Goal: Task Accomplishment & Management: Manage account settings

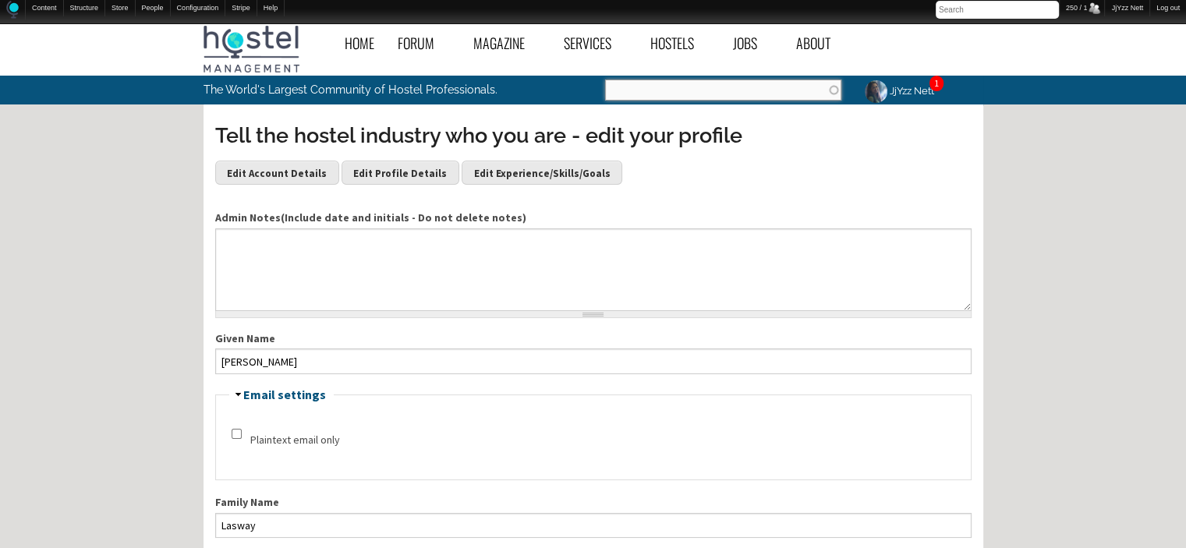
click at [778, 85] on input "Search" at bounding box center [723, 90] width 236 height 21
paste input "Rafiki House in Arusha"
type input "Rafiki House in Arusha"
click button "Search" at bounding box center [0, 0] width 0 height 0
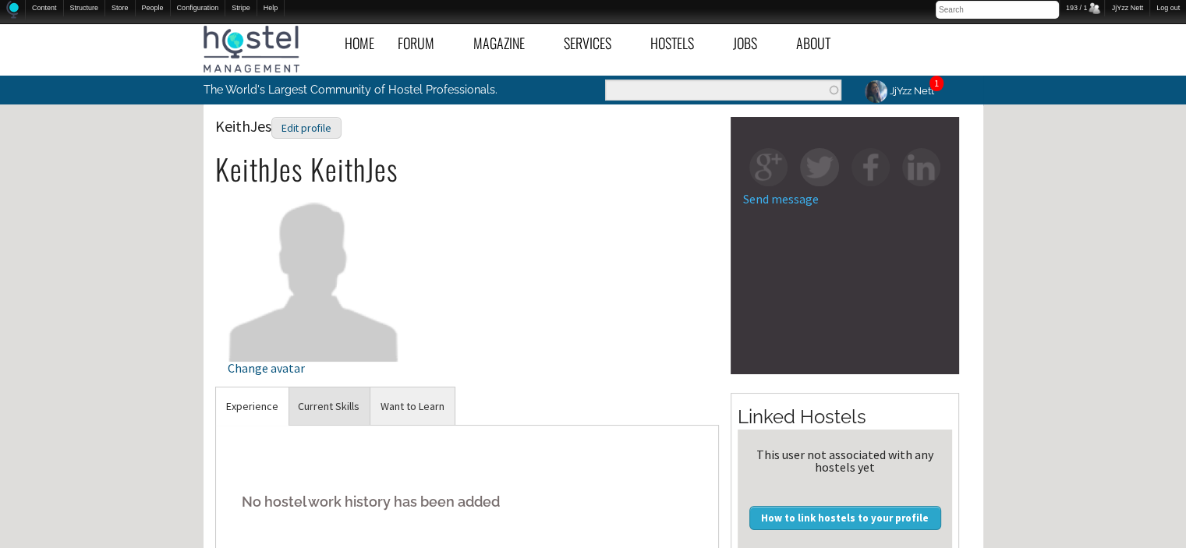
click at [327, 414] on link "Current Skills" at bounding box center [329, 406] width 82 height 38
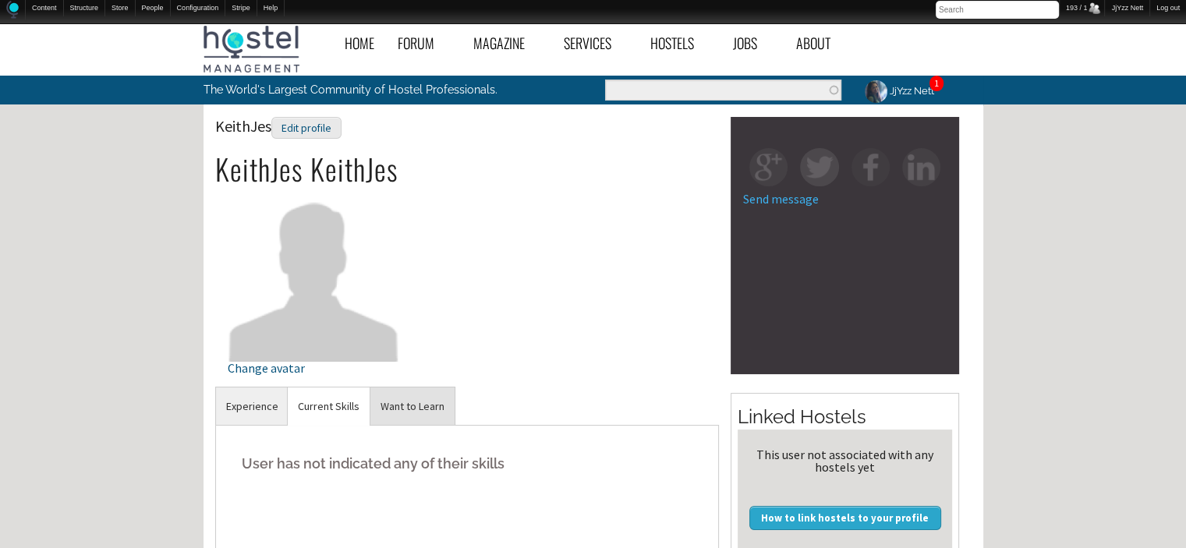
click at [393, 407] on link "Want to Learn" at bounding box center [412, 406] width 84 height 38
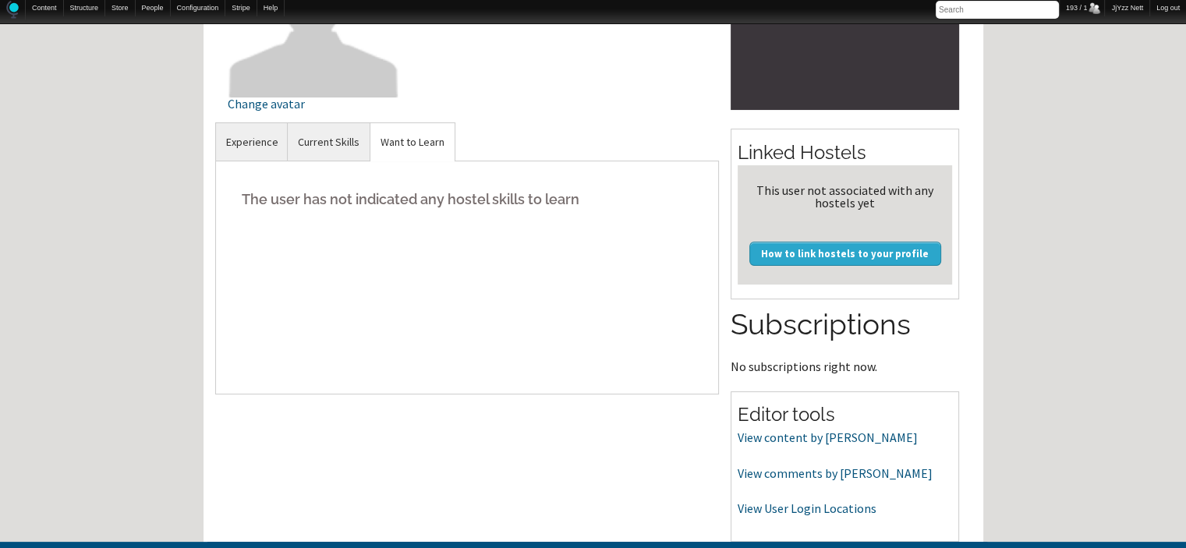
scroll to position [281, 0]
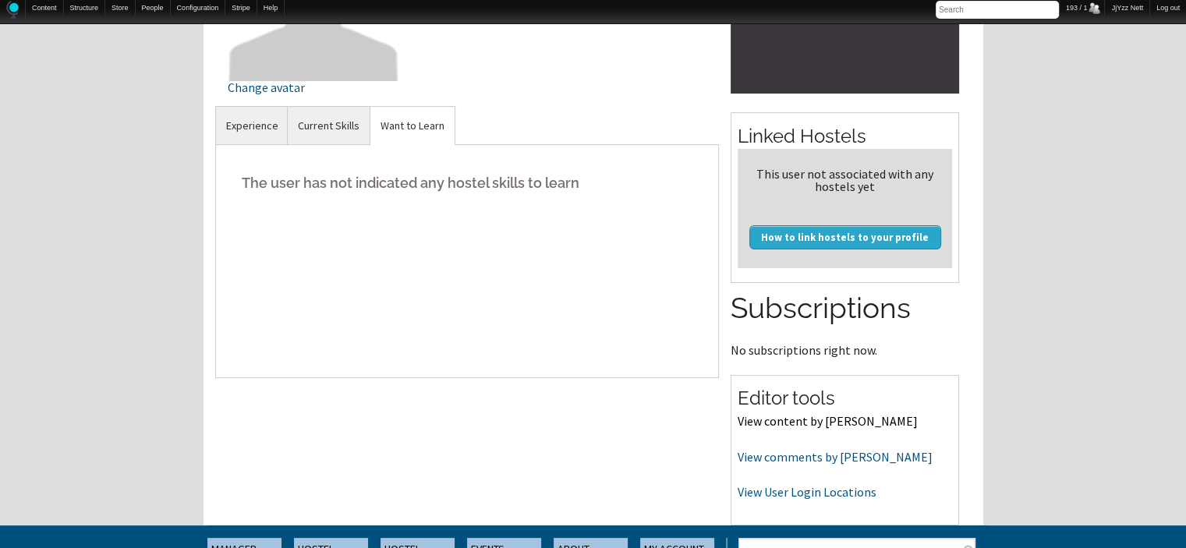
click at [773, 416] on link "View content by [PERSON_NAME]" at bounding box center [828, 421] width 180 height 16
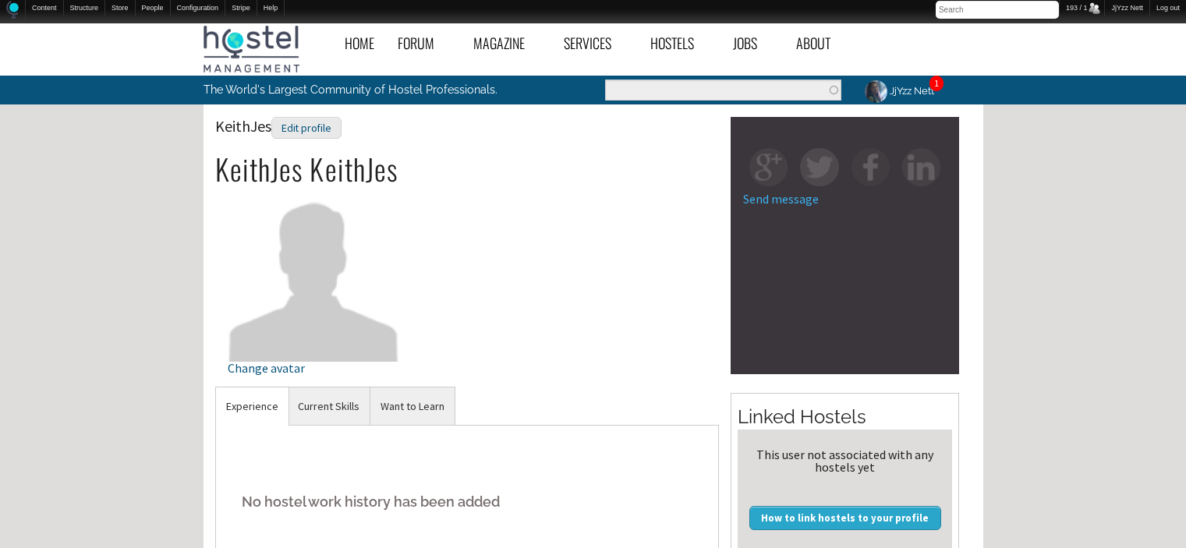
scroll to position [281, 0]
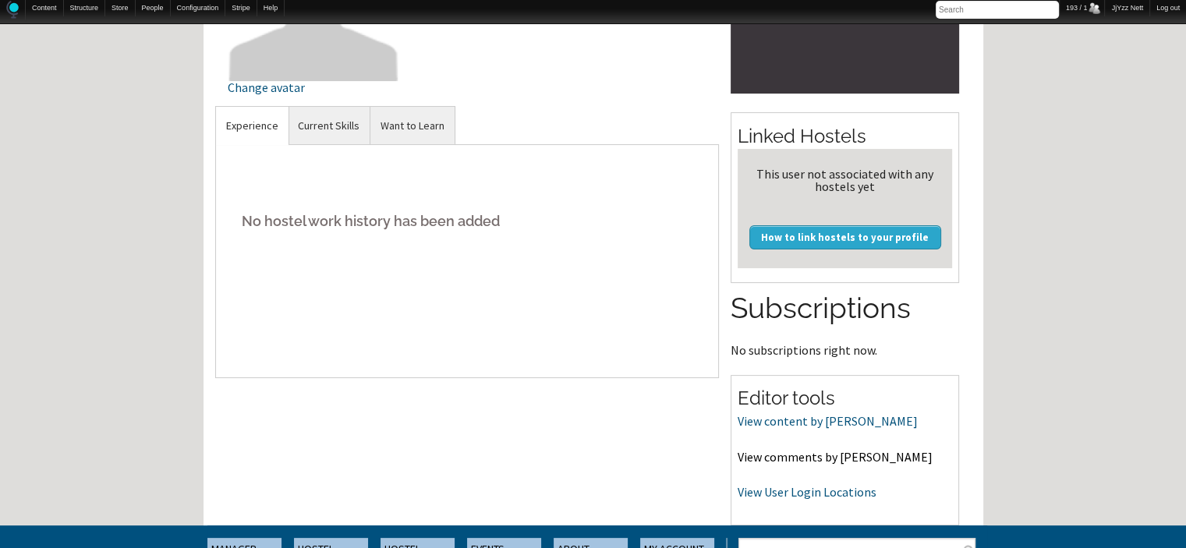
click at [773, 457] on link "View comments by KeithJes" at bounding box center [835, 457] width 195 height 16
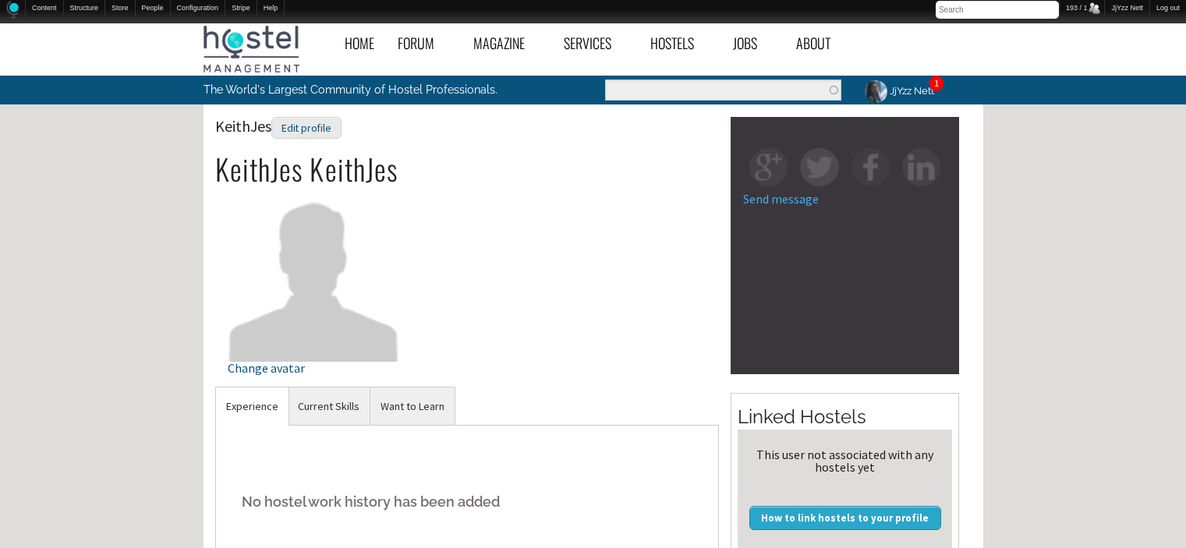
scroll to position [281, 0]
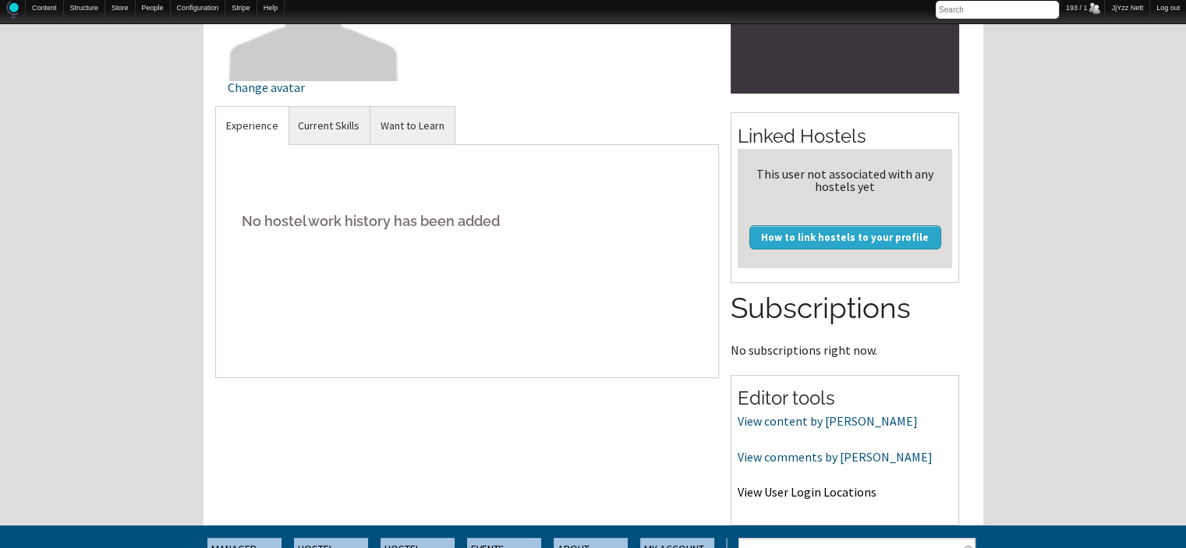
click at [842, 495] on link "View User Login Locations" at bounding box center [807, 492] width 139 height 16
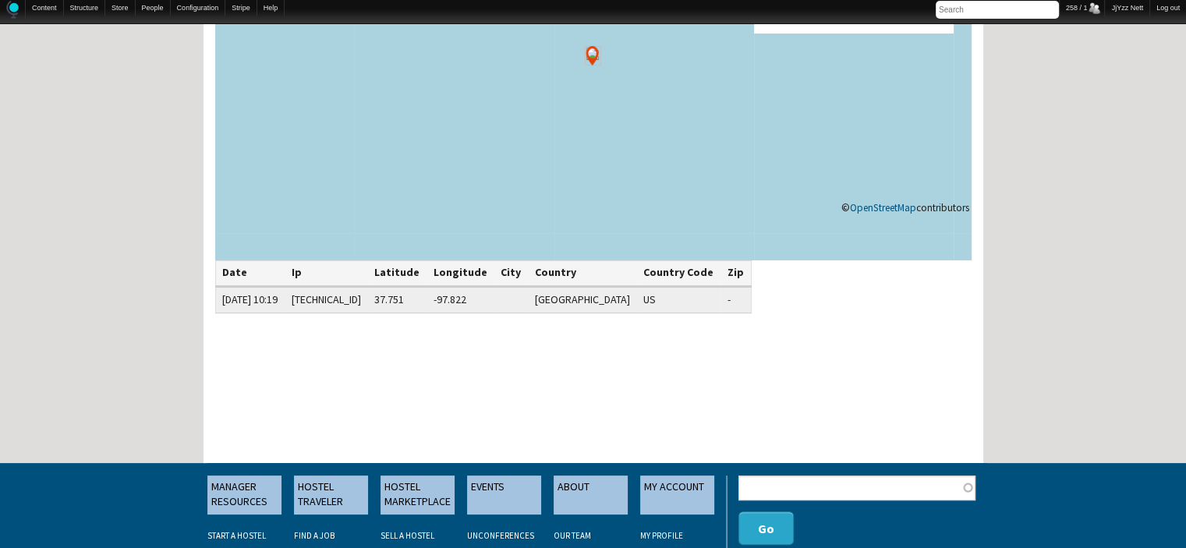
scroll to position [249, 0]
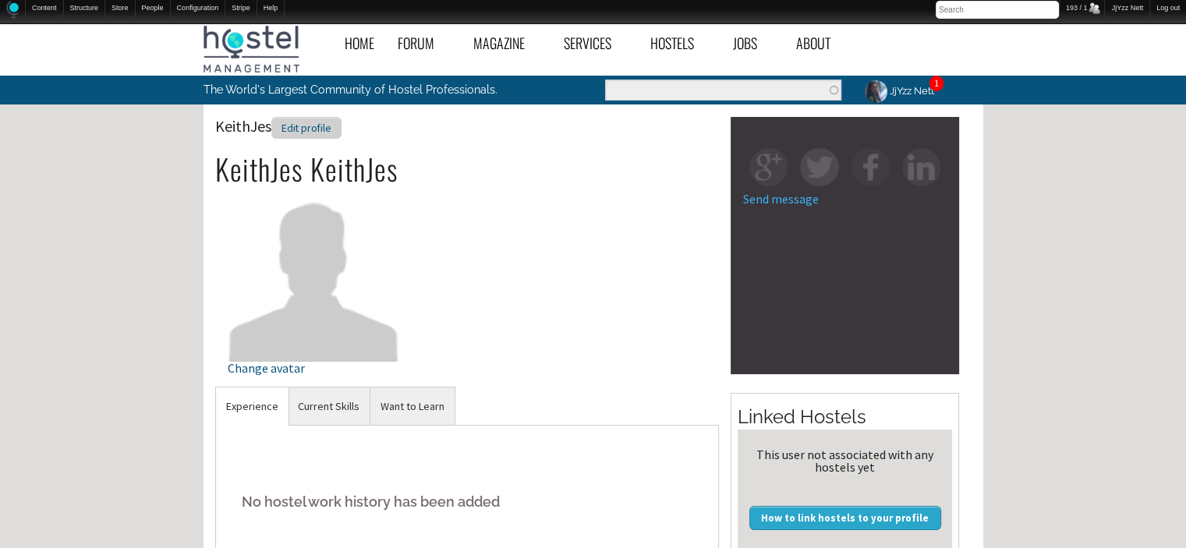
click at [303, 125] on div "Edit profile" at bounding box center [306, 128] width 70 height 23
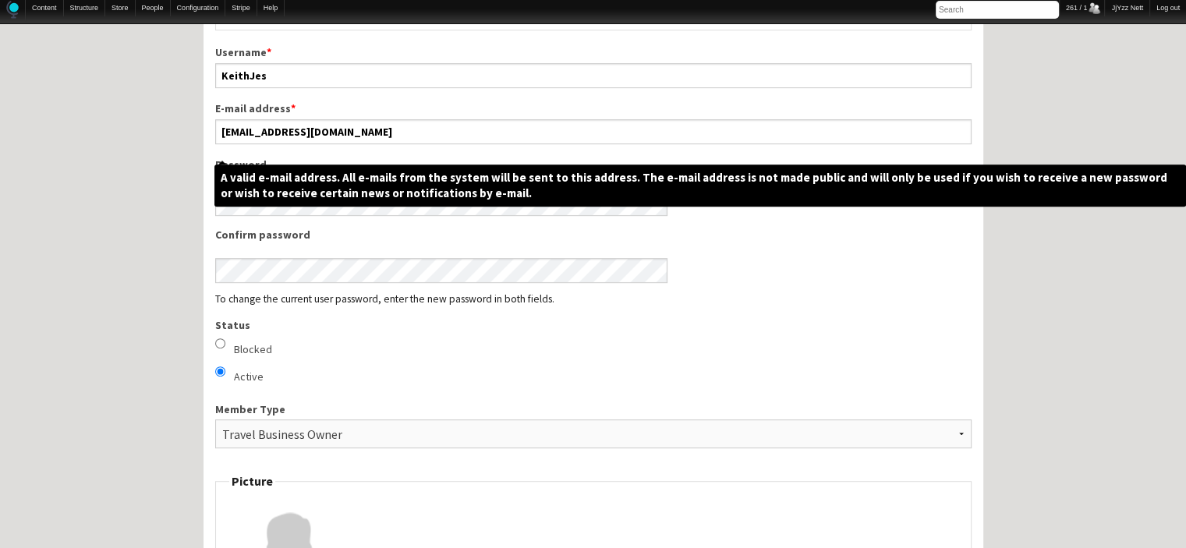
scroll to position [811, 0]
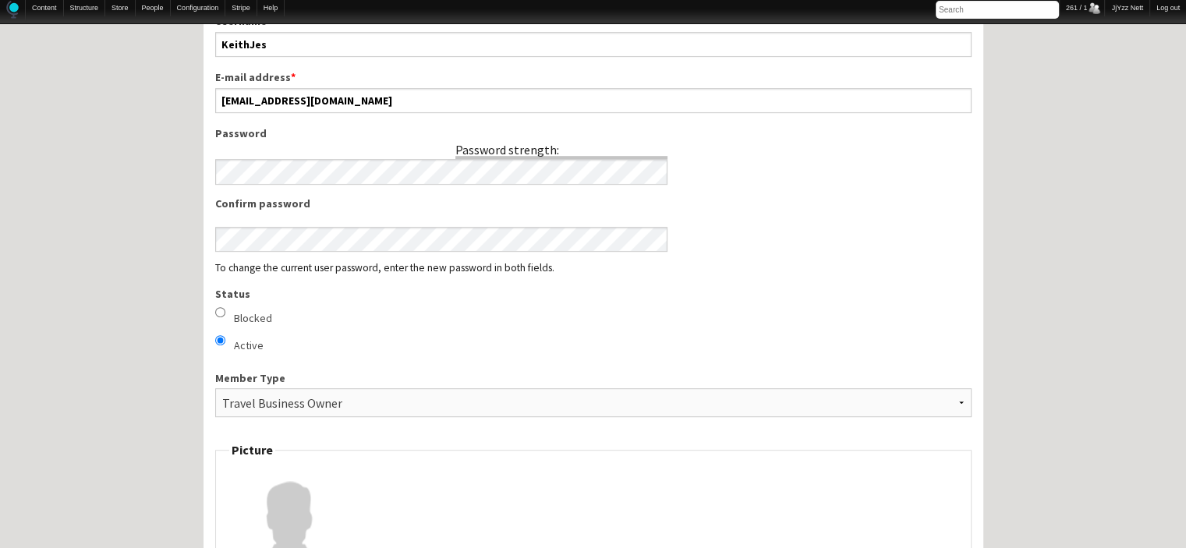
click at [221, 307] on input "Blocked" at bounding box center [220, 312] width 10 height 10
radio input "true"
click at [215, 335] on input "Active" at bounding box center [220, 340] width 10 height 10
radio input "true"
click at [221, 307] on input "Blocked" at bounding box center [220, 312] width 10 height 10
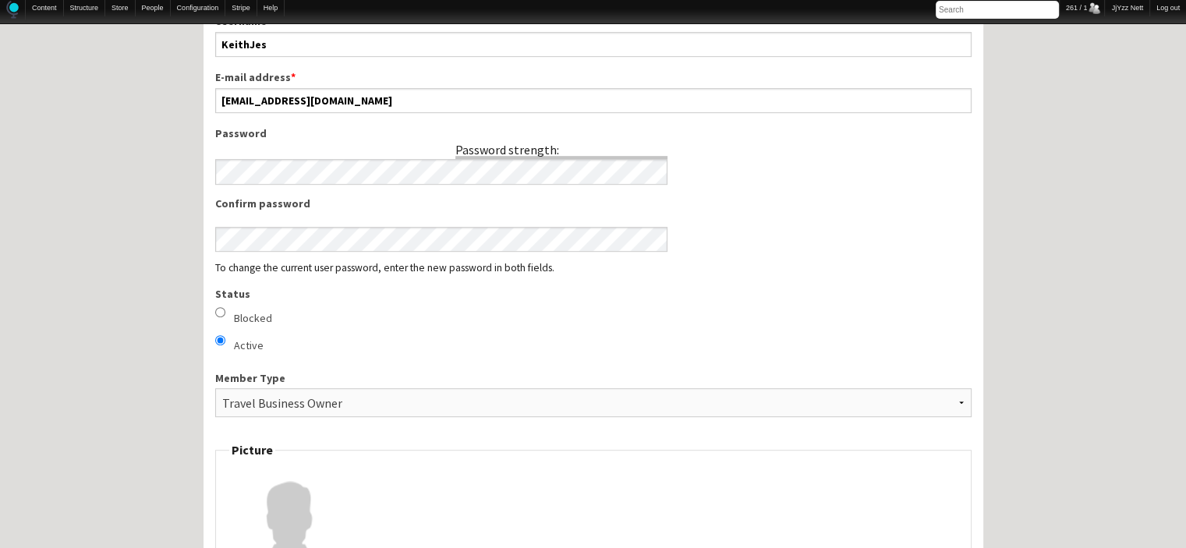
radio input "true"
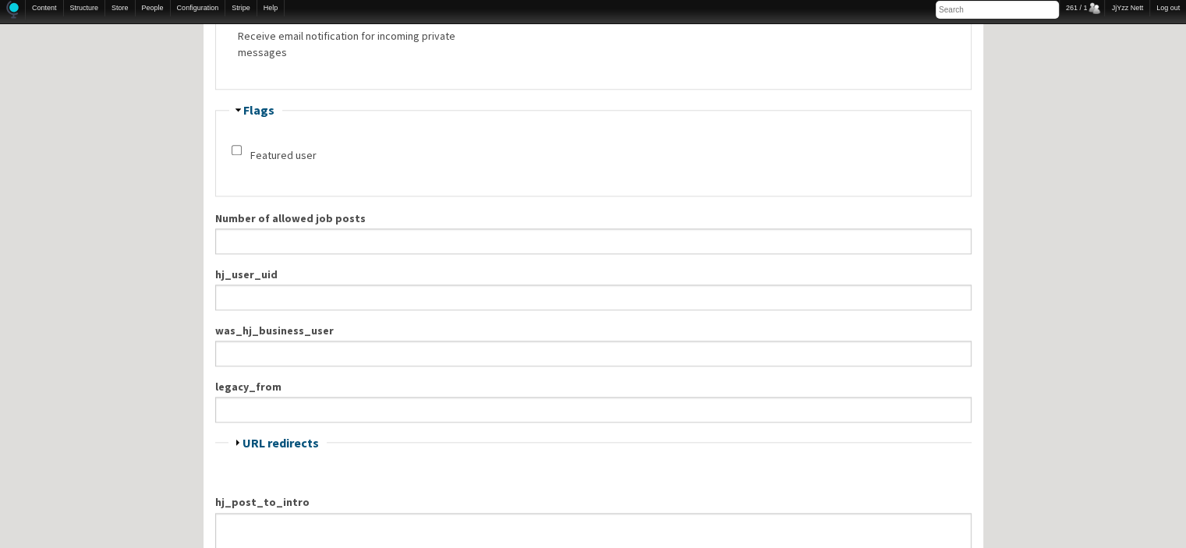
scroll to position [1834, 0]
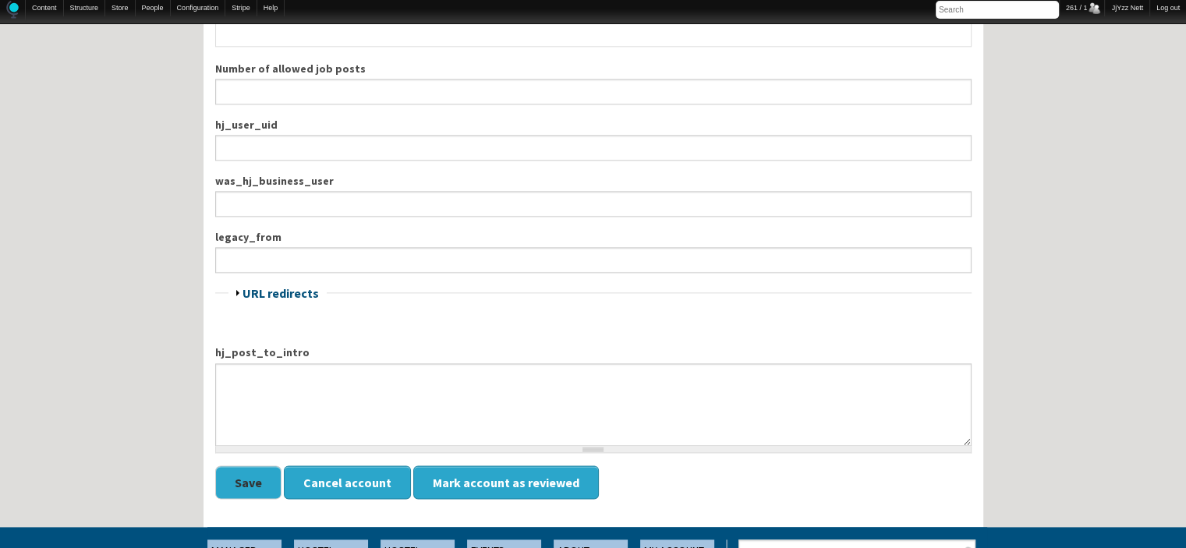
click at [246, 481] on button "Save" at bounding box center [248, 482] width 66 height 34
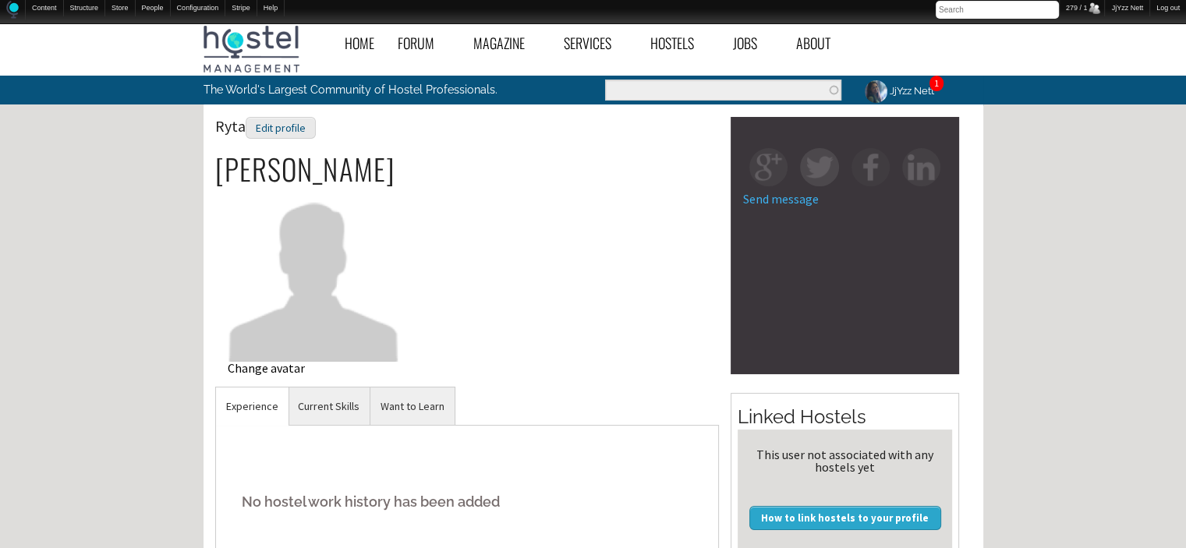
drag, startPoint x: 0, startPoint y: 0, endPoint x: 256, endPoint y: 329, distance: 416.7
click at [256, 329] on img at bounding box center [314, 275] width 172 height 172
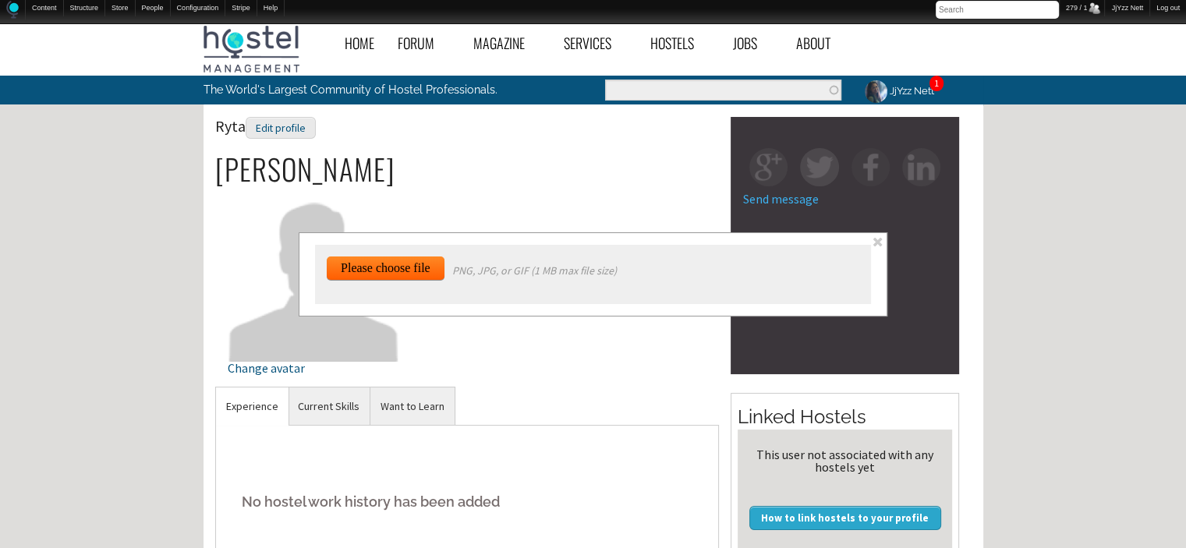
click at [879, 237] on span at bounding box center [877, 241] width 13 height 13
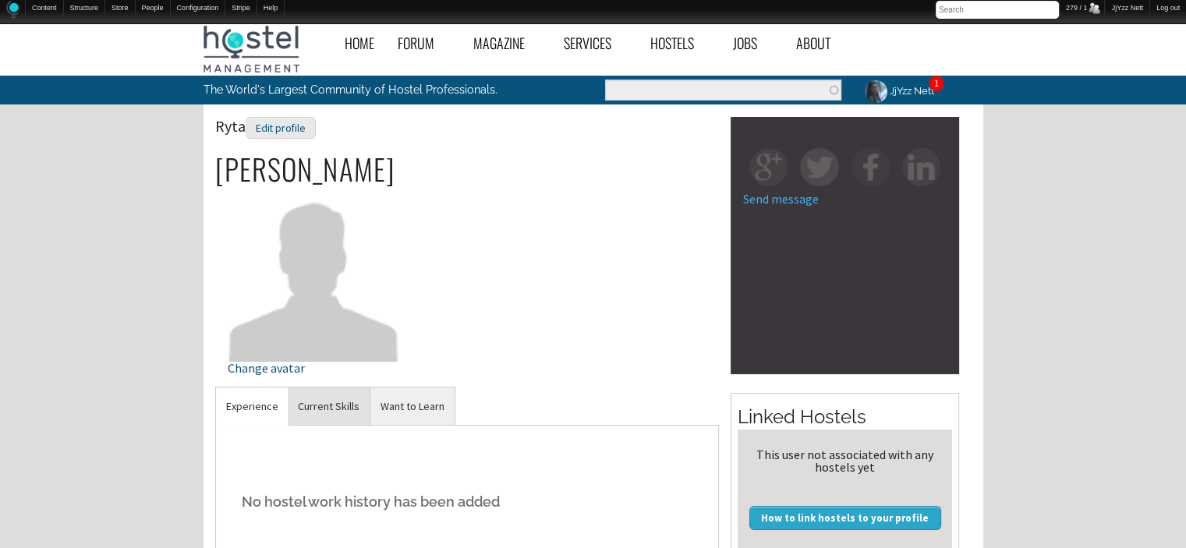
click at [323, 407] on link "Current Skills" at bounding box center [329, 406] width 82 height 38
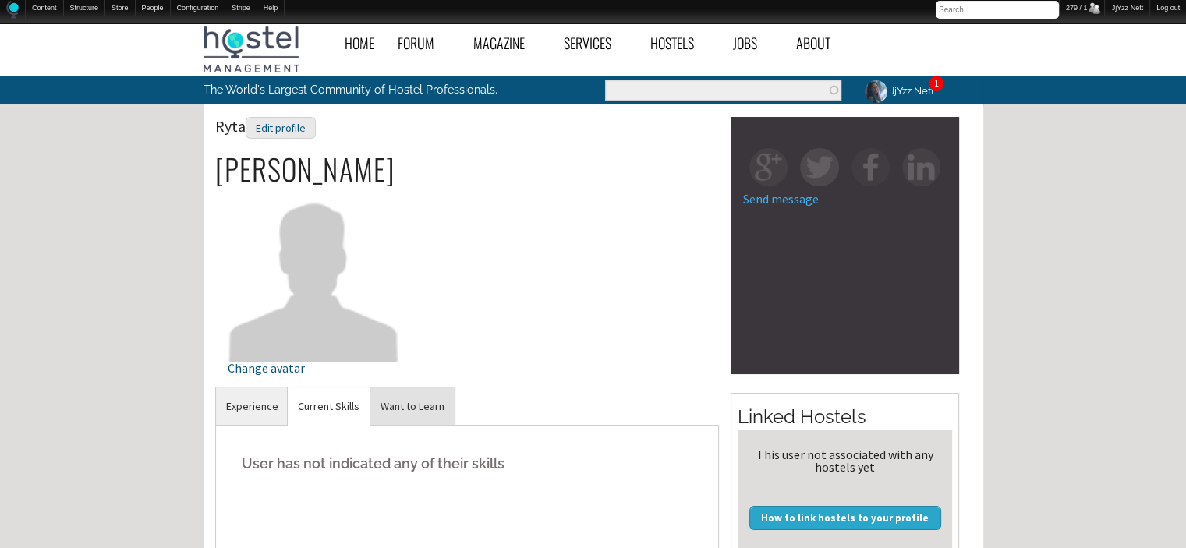
click at [409, 407] on link "Want to Learn" at bounding box center [412, 406] width 84 height 38
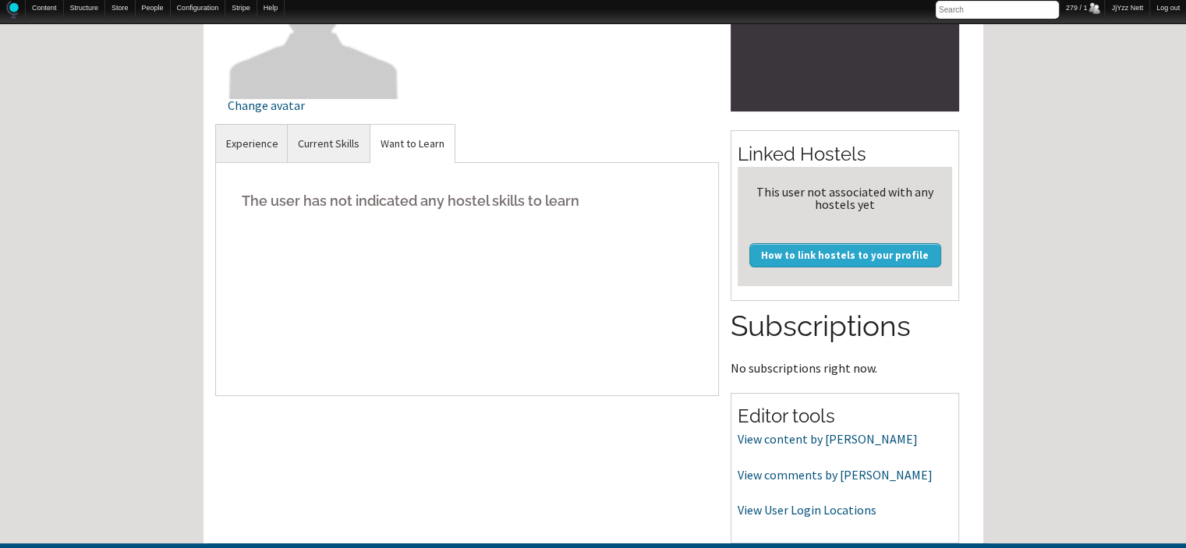
scroll to position [292, 0]
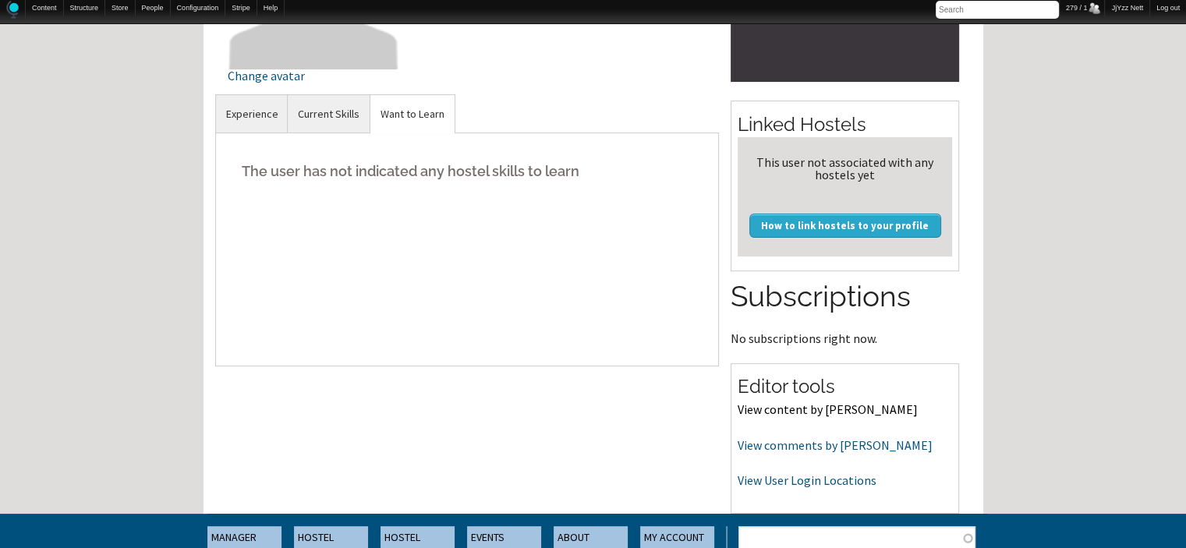
click at [787, 416] on link "View content by [PERSON_NAME]" at bounding box center [828, 409] width 180 height 16
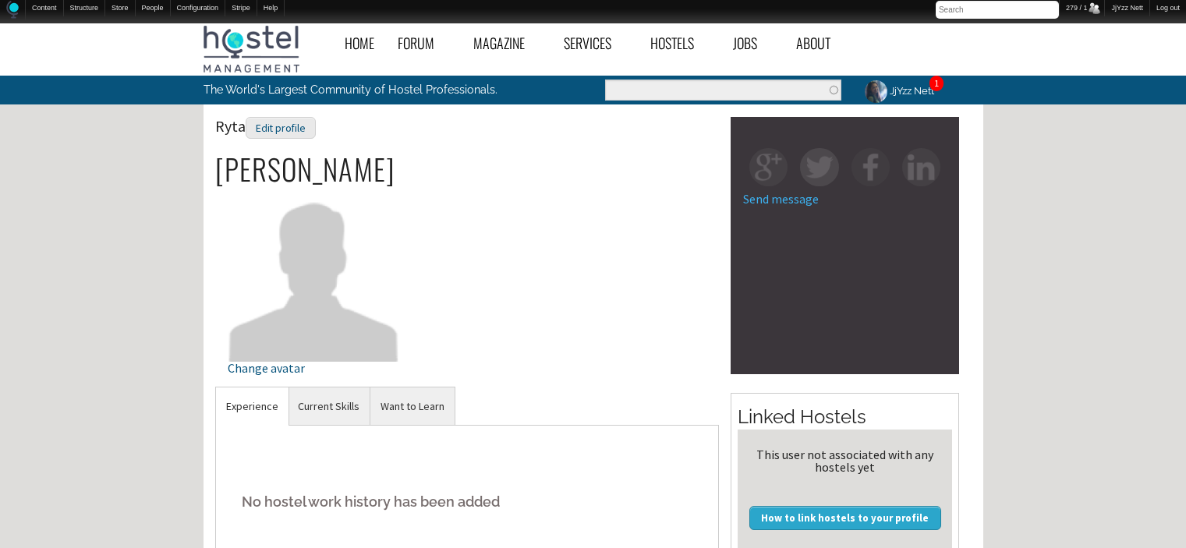
scroll to position [292, 0]
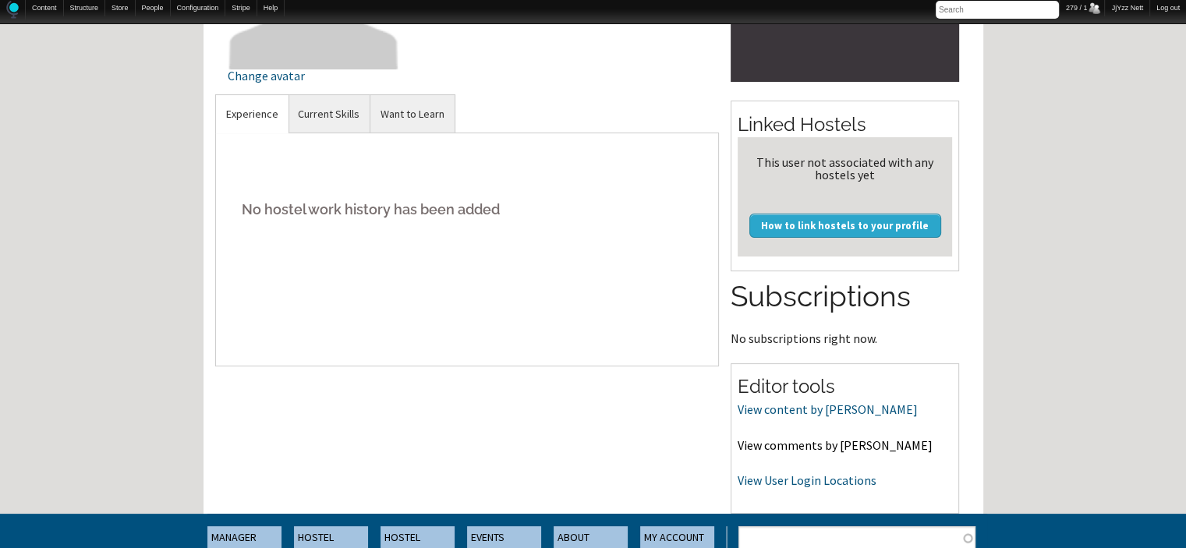
click at [825, 441] on link "View comments by [PERSON_NAME]" at bounding box center [835, 445] width 195 height 16
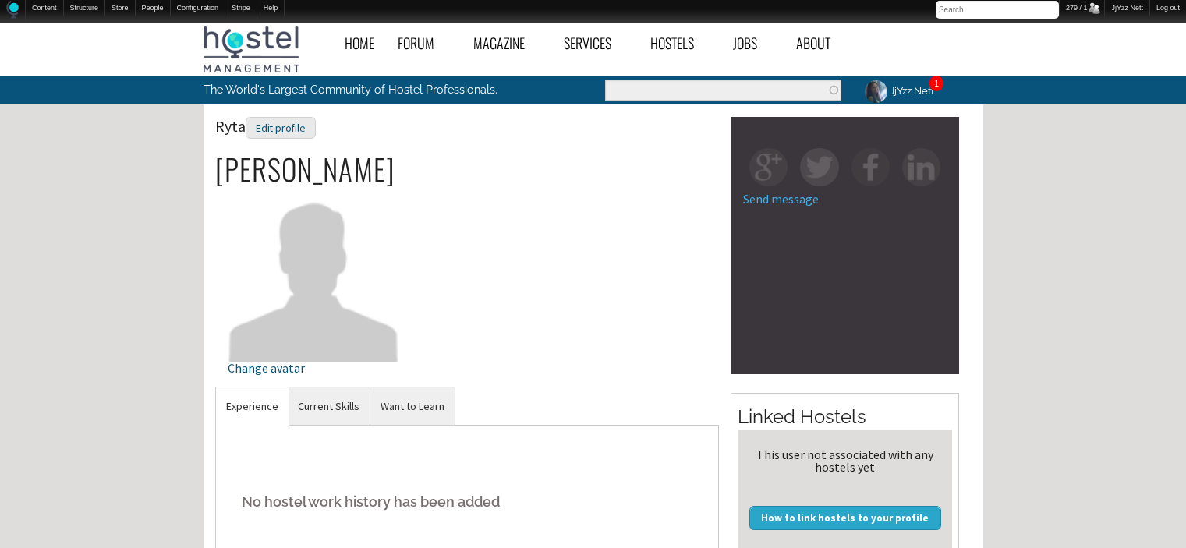
scroll to position [292, 0]
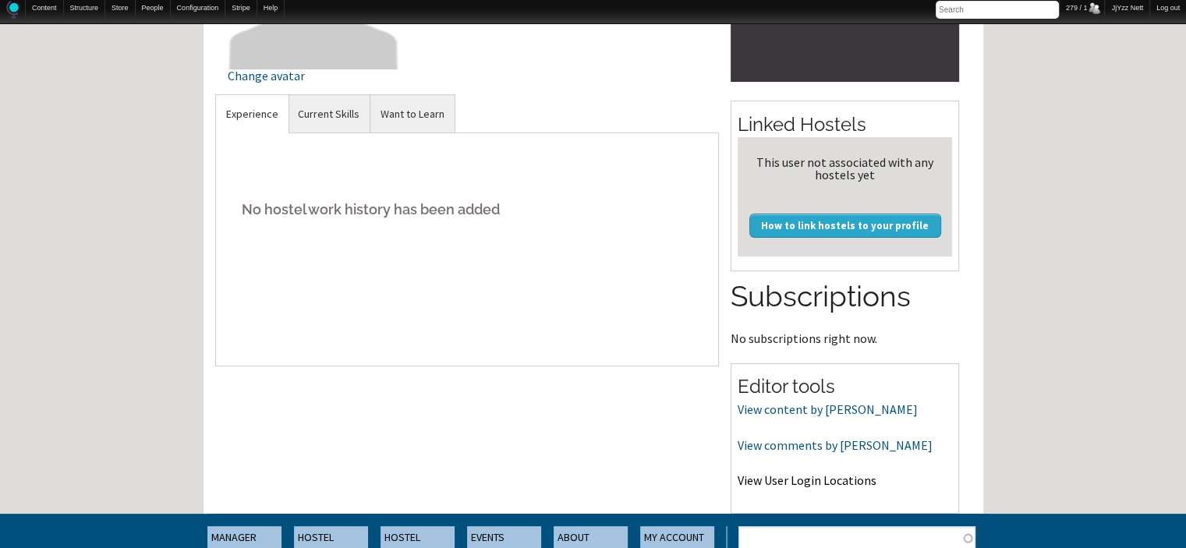
click at [783, 479] on link "View User Login Locations" at bounding box center [807, 480] width 139 height 16
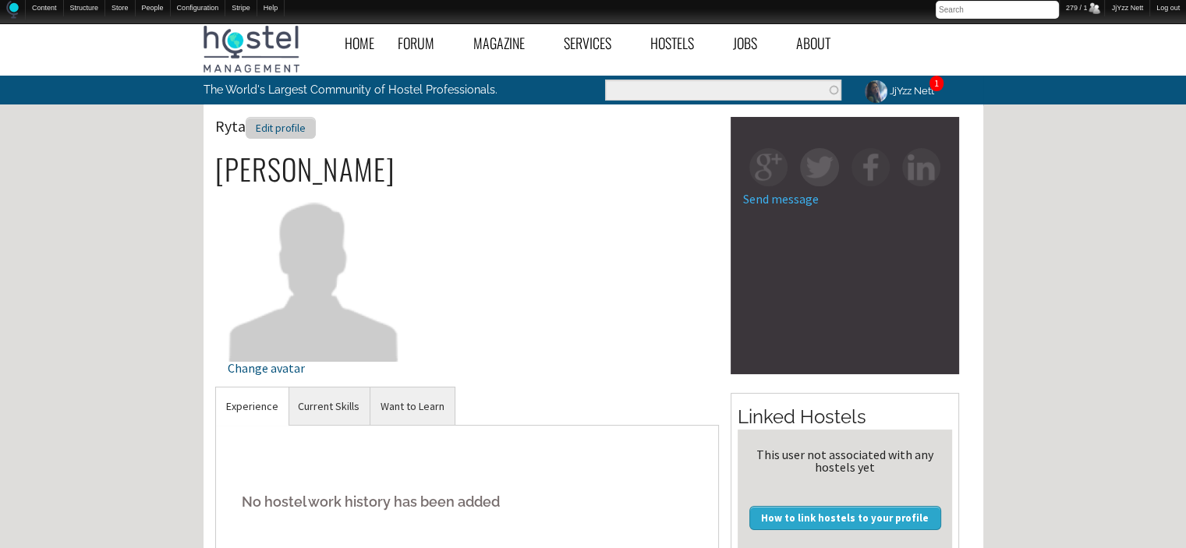
click at [276, 133] on div "Edit profile" at bounding box center [281, 128] width 70 height 23
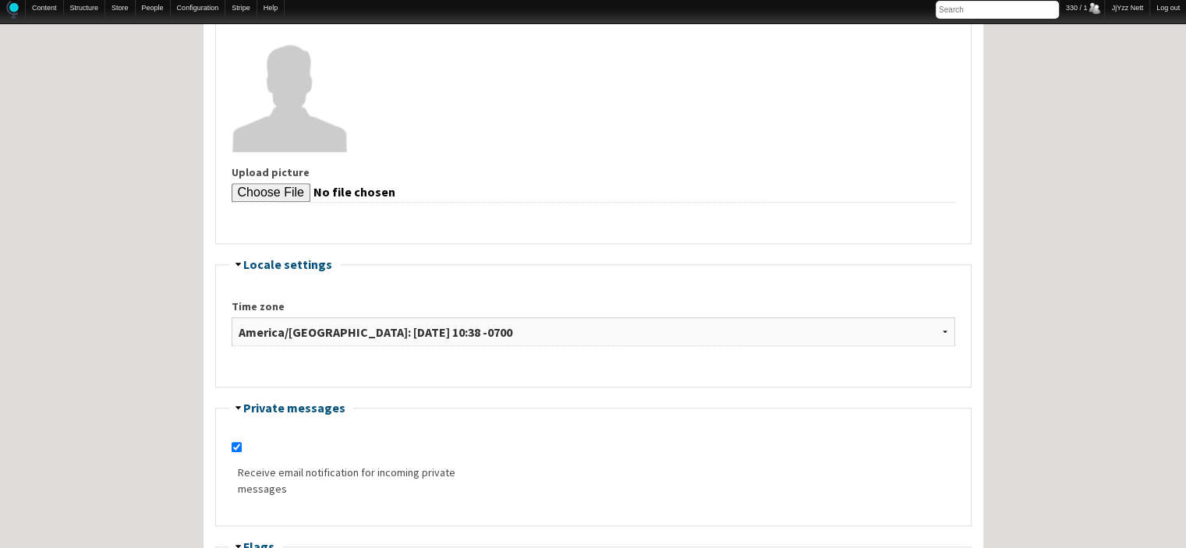
scroll to position [1250, 0]
